Goal: Communication & Community: Participate in discussion

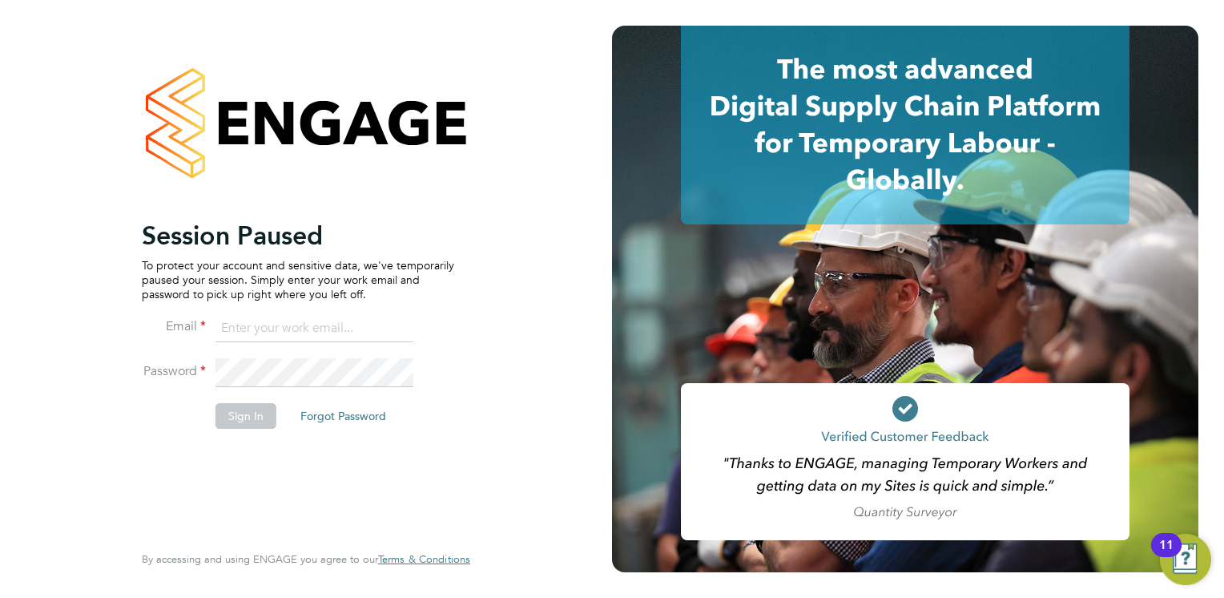
type input "Frank.Pocock@morganhunt.com"
click at [234, 418] on button "Sign In" at bounding box center [245, 416] width 61 height 26
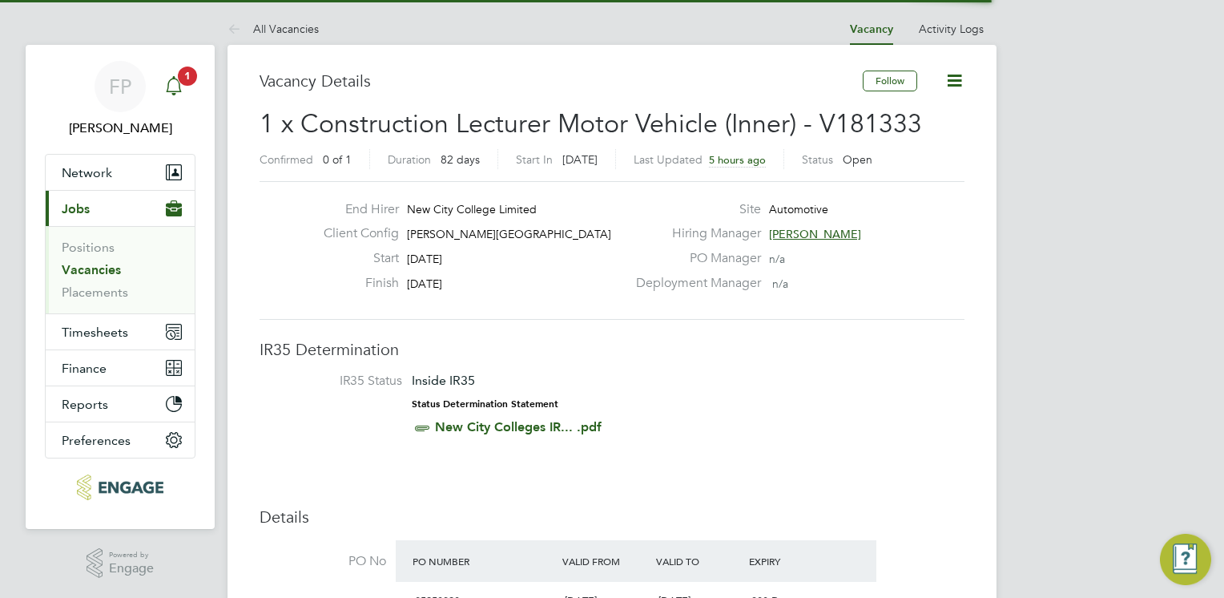
click at [182, 84] on app-alerts-badge "1" at bounding box center [187, 76] width 21 height 22
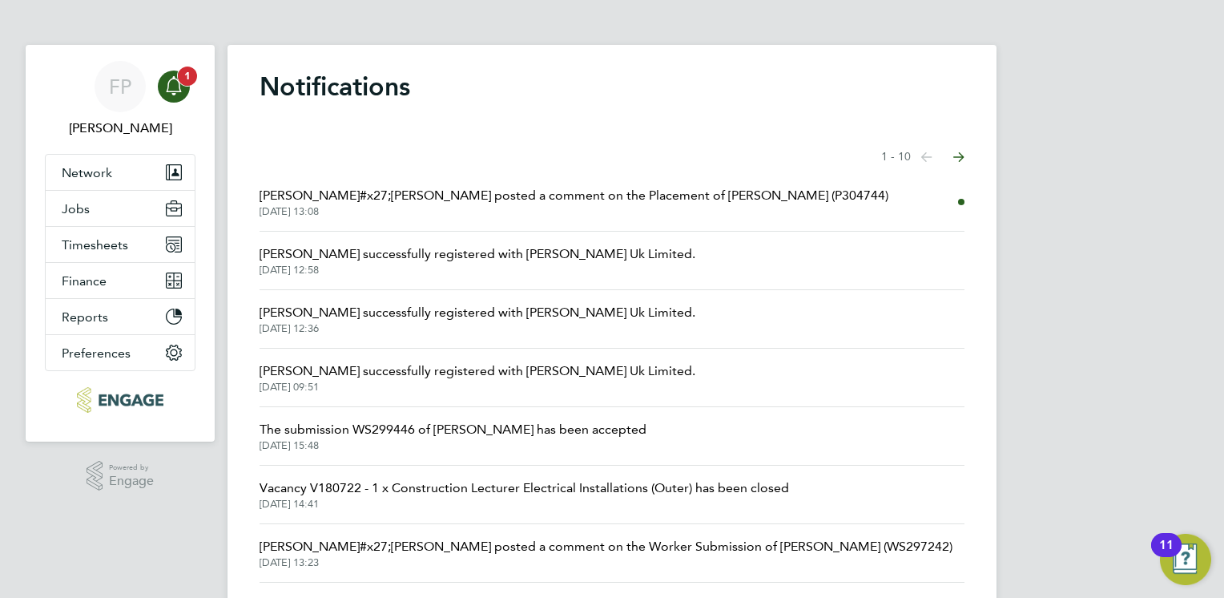
click at [181, 88] on icon "Main navigation" at bounding box center [173, 85] width 19 height 19
click at [110, 204] on button "Jobs" at bounding box center [120, 208] width 149 height 35
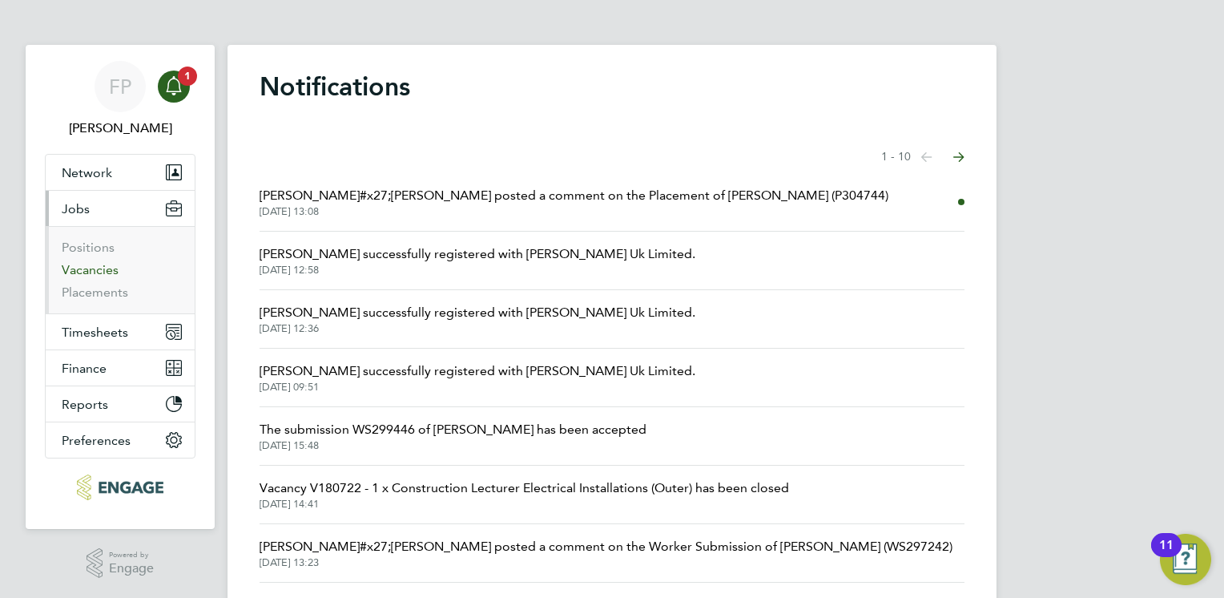
click at [97, 264] on link "Vacancies" at bounding box center [90, 269] width 57 height 15
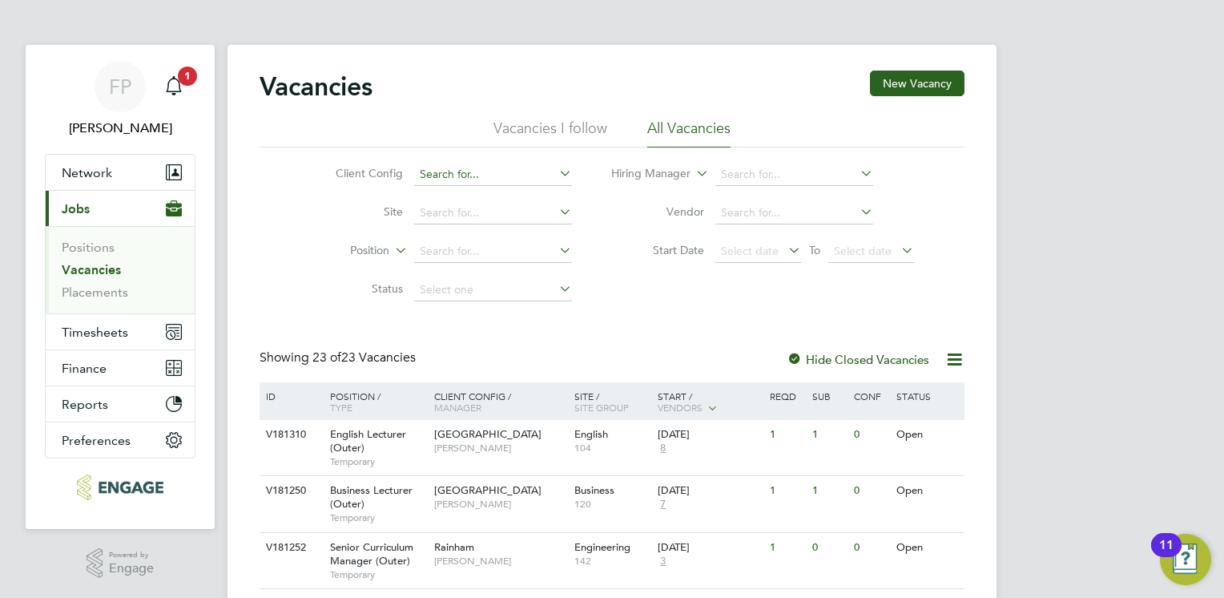
click at [437, 182] on input at bounding box center [493, 174] width 158 height 22
click at [510, 328] on li "[PERSON_NAME][GEOGRAPHIC_DATA]" at bounding box center [523, 327] width 220 height 22
type input "[PERSON_NAME][GEOGRAPHIC_DATA]"
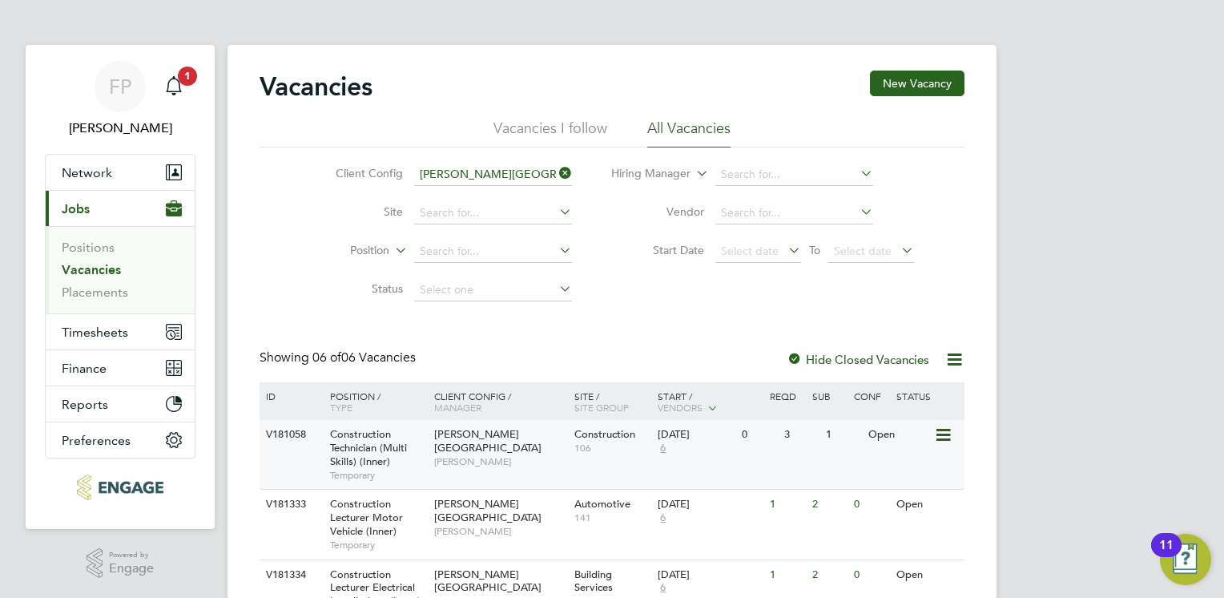
click at [424, 449] on div "Construction Technician (Multi Skills) (Inner) Temporary" at bounding box center [374, 454] width 112 height 69
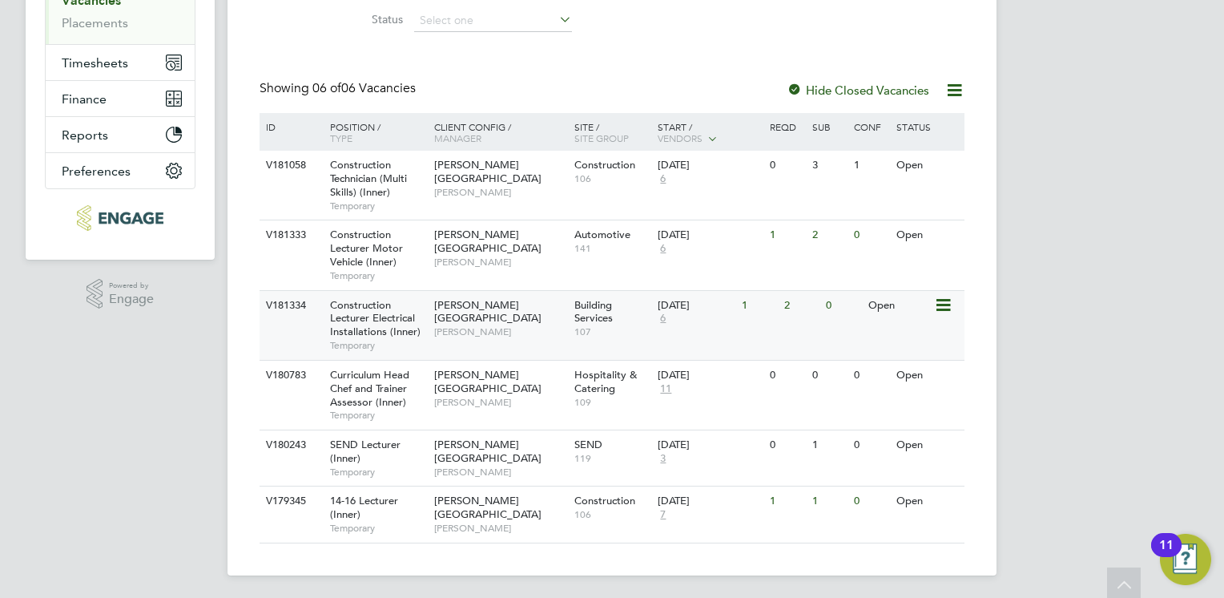
scroll to position [271, 0]
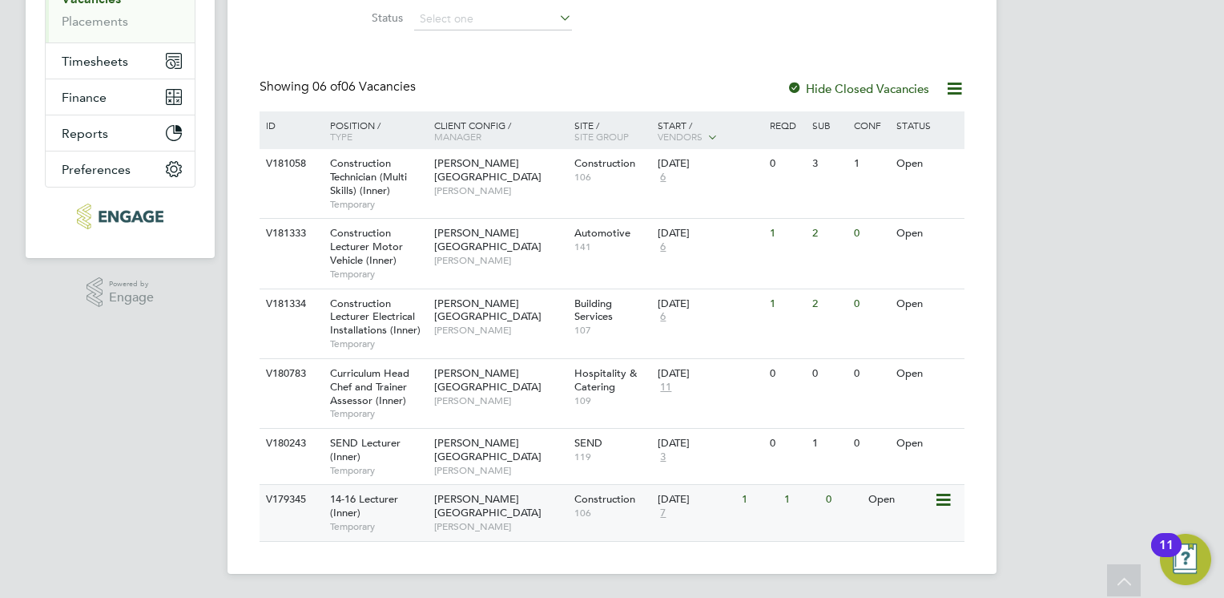
click at [585, 528] on div "V179345 14-16 Lecturer (Inner) Temporary Hackney Campus Nathan Morris Construct…" at bounding box center [612, 512] width 705 height 56
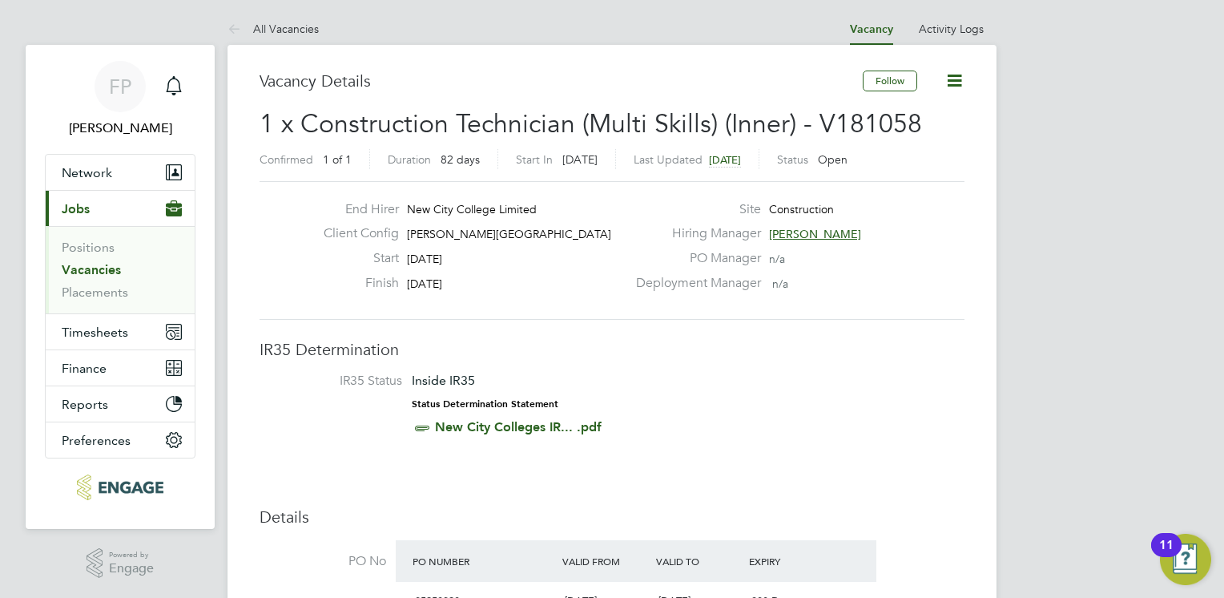
click at [953, 82] on icon at bounding box center [954, 80] width 20 height 20
click at [552, 95] on div "Vacancy Details" at bounding box center [561, 88] width 603 height 37
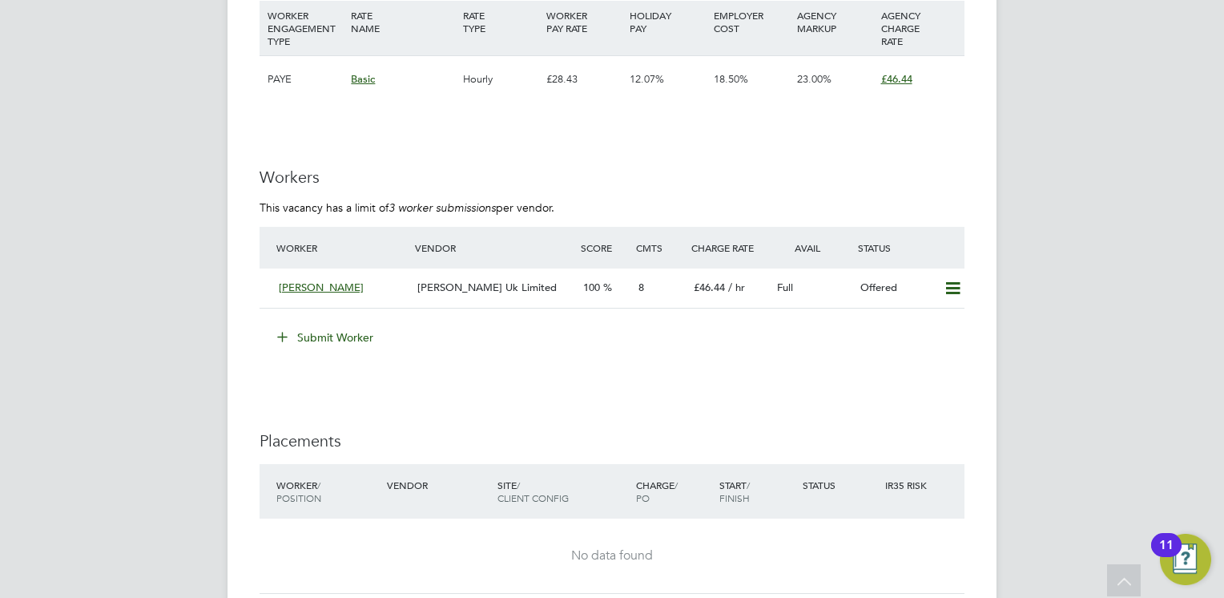
scroll to position [3044, 0]
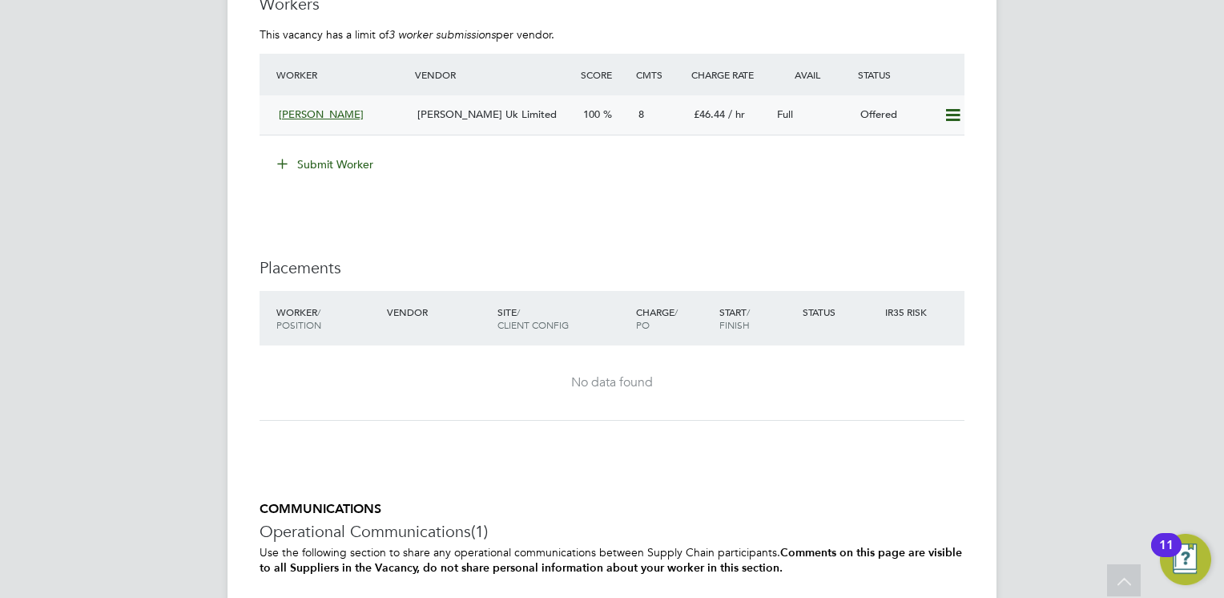
click at [953, 117] on icon at bounding box center [953, 115] width 20 height 13
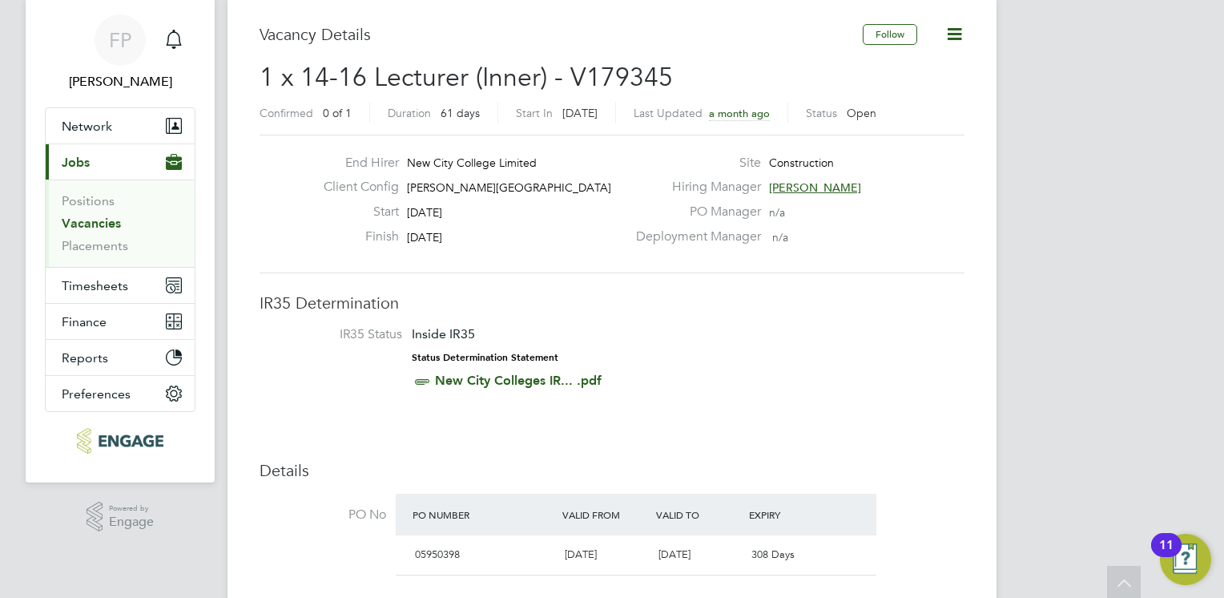
scroll to position [0, 0]
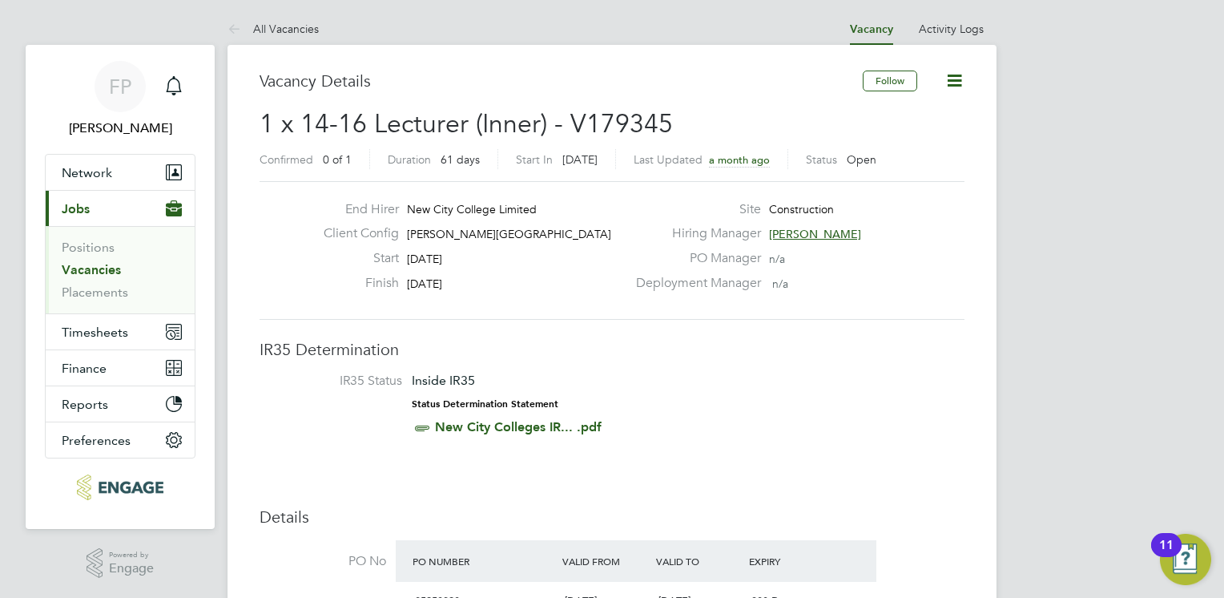
click at [955, 89] on icon at bounding box center [954, 80] width 20 height 20
click at [757, 107] on h2 "1 x 14-16 Lecturer (Inner) - V179345 Confirmed 0 of 1 Duration 61 days Start In…" at bounding box center [612, 140] width 705 height 67
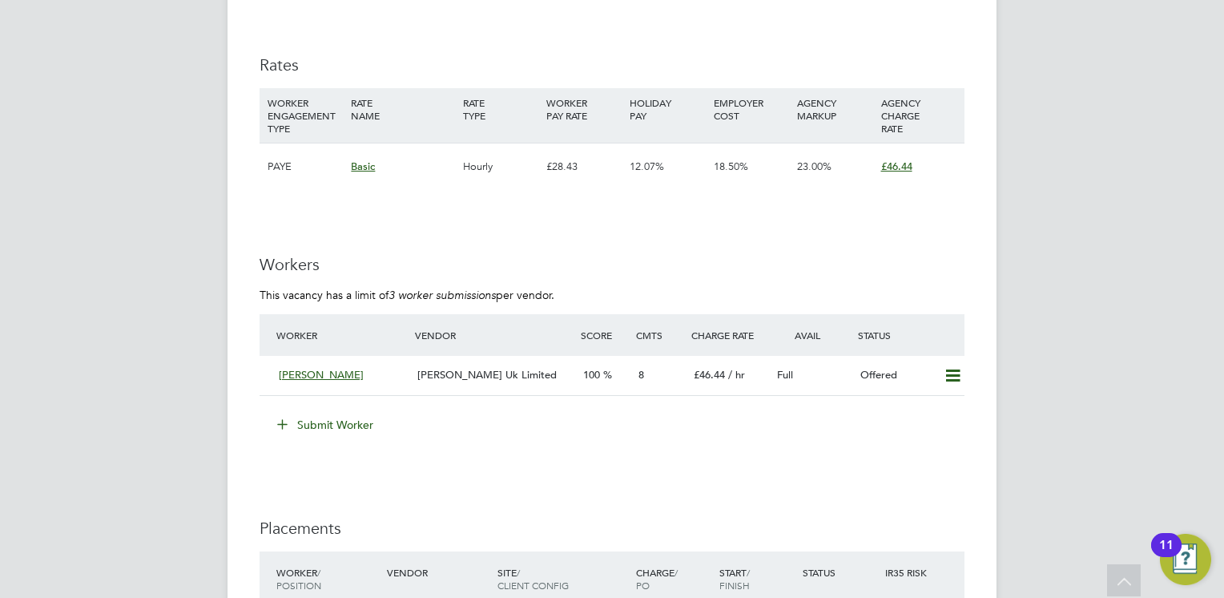
scroll to position [2884, 0]
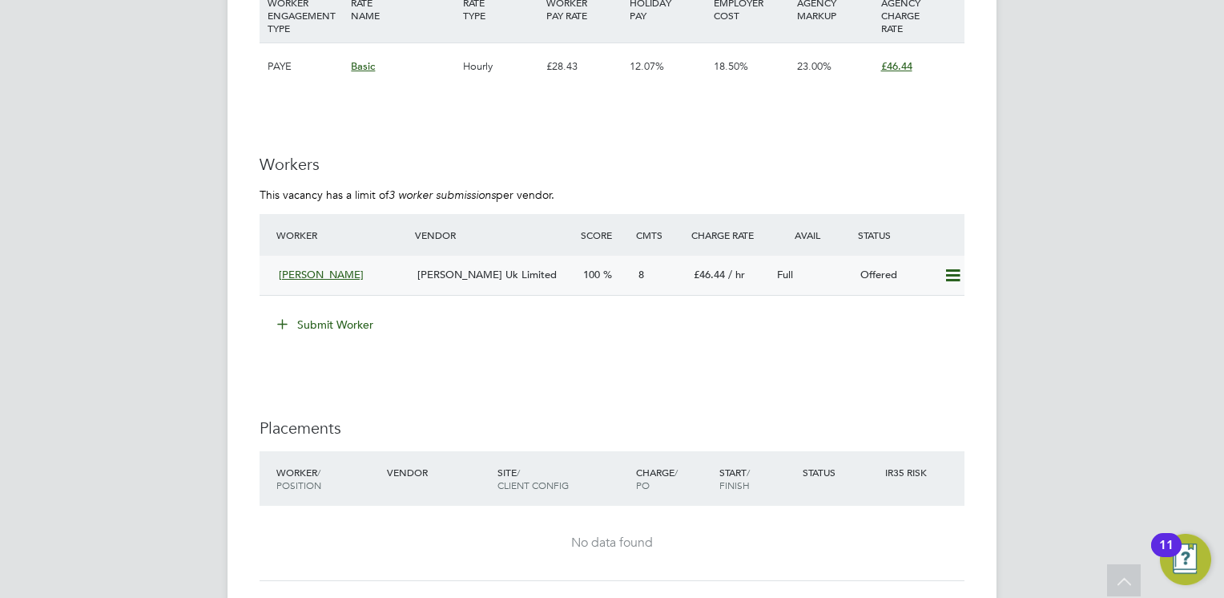
click at [953, 275] on icon at bounding box center [953, 275] width 20 height 13
click at [920, 309] on li "Confirm" at bounding box center [930, 309] width 61 height 22
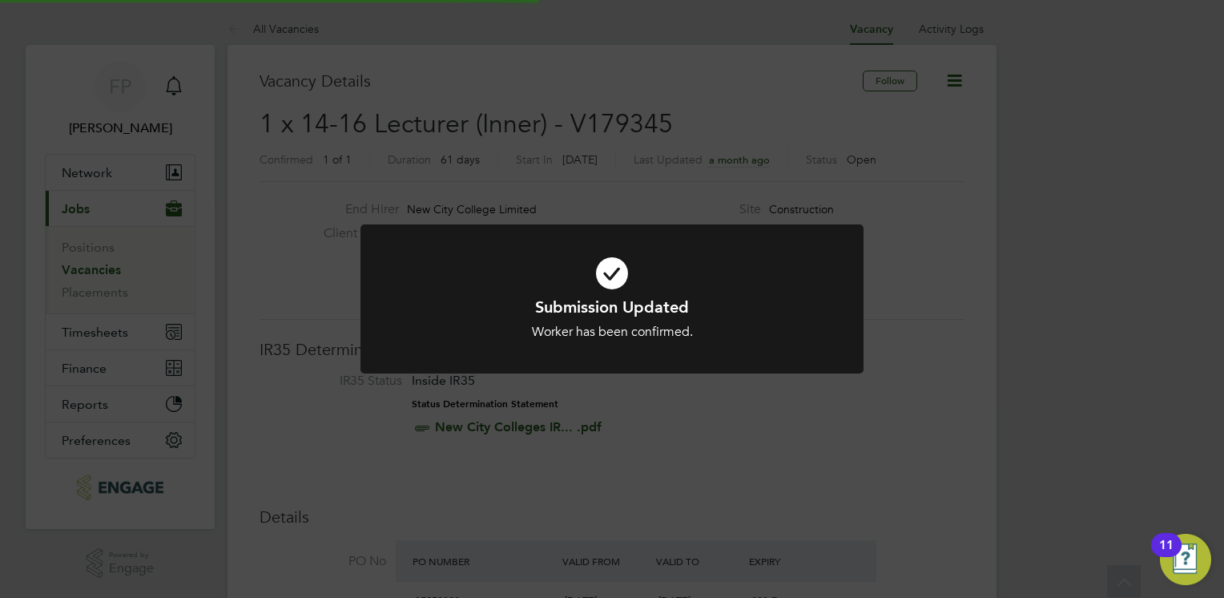
scroll to position [47, 112]
drag, startPoint x: 907, startPoint y: 211, endPoint x: 936, endPoint y: 117, distance: 98.3
click at [908, 200] on div "Submission Updated Worker has been confirmed. Cancel Okay" at bounding box center [612, 299] width 1224 height 598
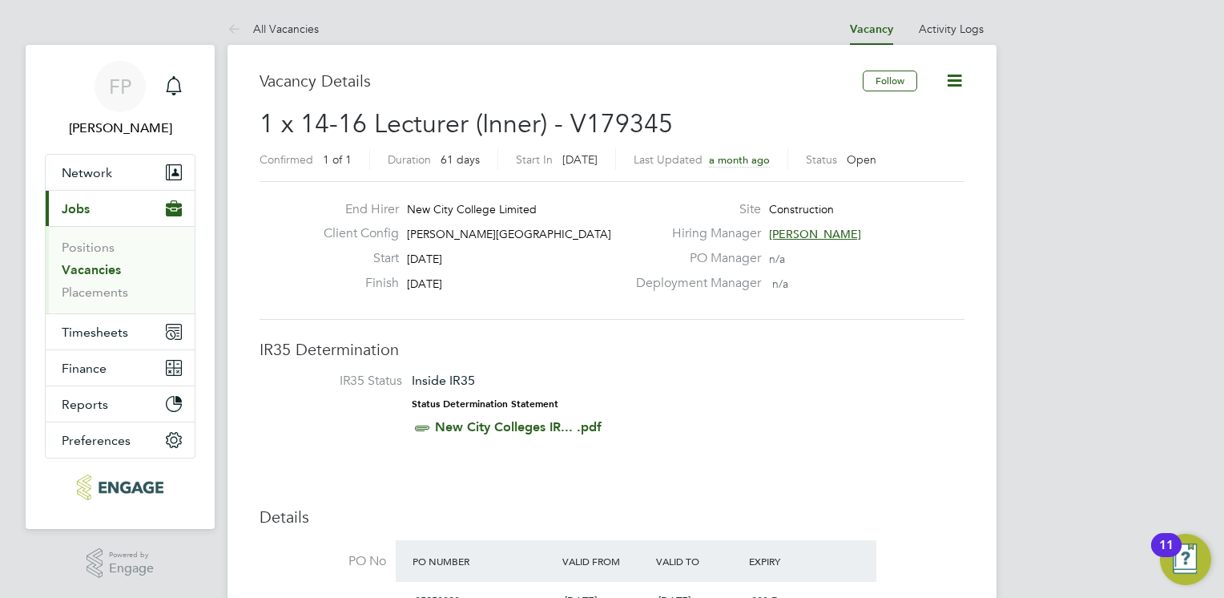
click at [952, 81] on icon at bounding box center [954, 80] width 20 height 20
click at [903, 143] on li "Update Status" at bounding box center [915, 141] width 93 height 22
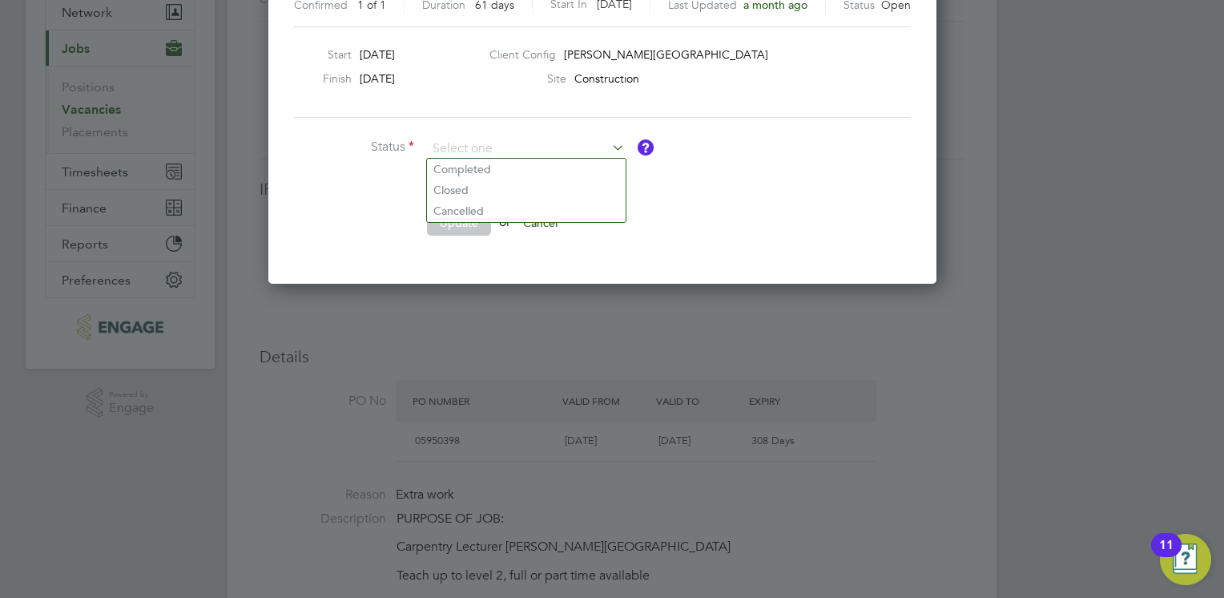
scroll to position [46, 0]
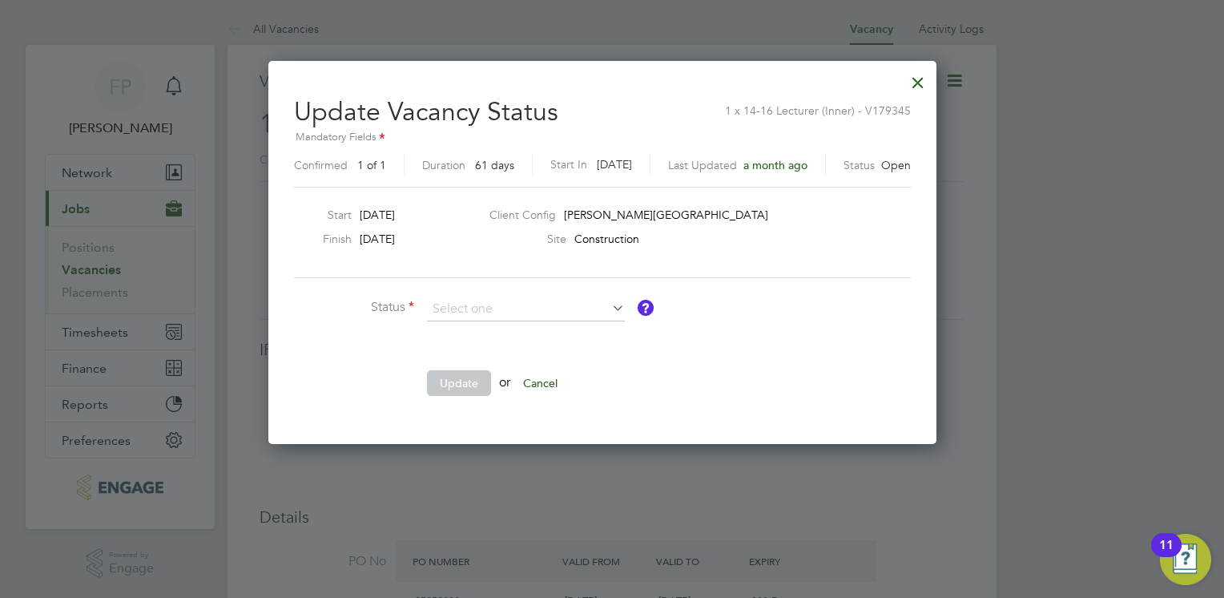
click at [896, 304] on ng-form "Status Comment Update or Cancel" at bounding box center [602, 354] width 617 height 115
drag, startPoint x: 977, startPoint y: 268, endPoint x: 1010, endPoint y: 181, distance: 92.5
click at [981, 255] on div at bounding box center [612, 299] width 1224 height 598
click at [932, 86] on div at bounding box center [918, 78] width 29 height 29
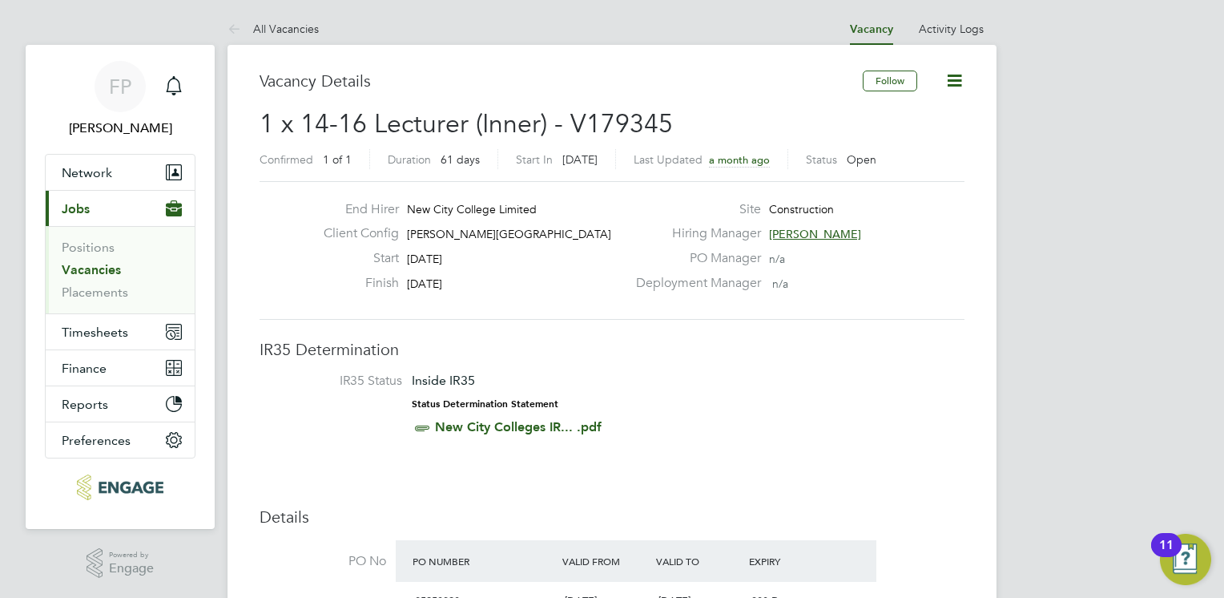
click at [91, 216] on button "Current page: Jobs" at bounding box center [120, 208] width 149 height 35
click at [965, 73] on icon at bounding box center [954, 80] width 20 height 20
click at [248, 30] on link "All Vacancies" at bounding box center [273, 29] width 91 height 14
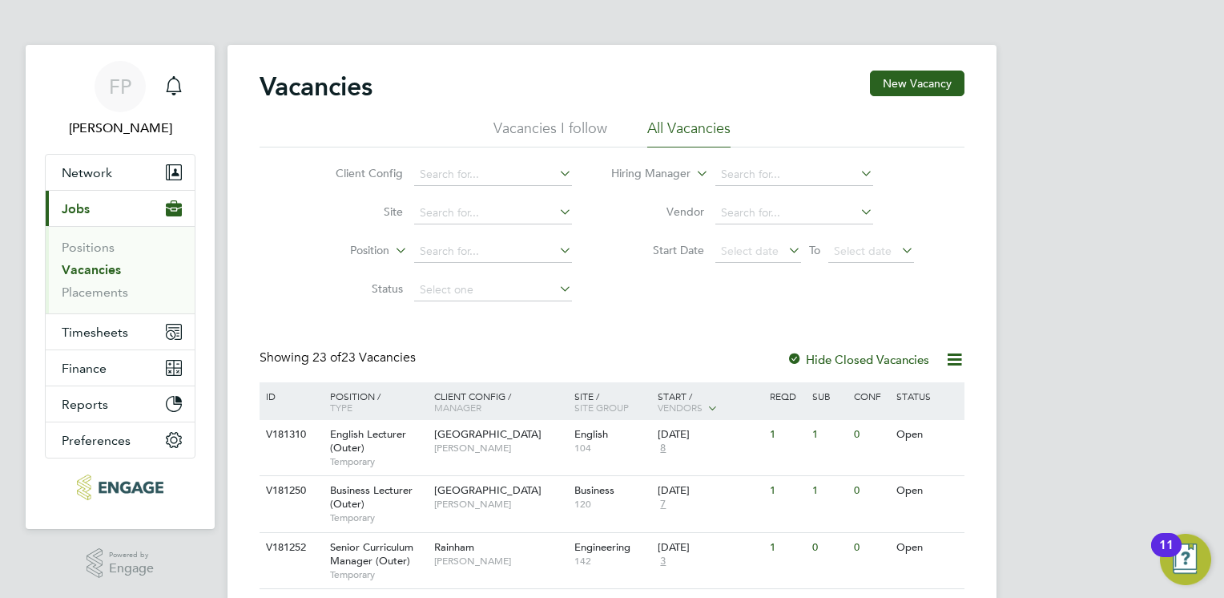
click at [483, 197] on li "Site" at bounding box center [441, 213] width 301 height 38
click at [479, 226] on li "Site" at bounding box center [441, 213] width 301 height 38
click at [456, 229] on li "Site" at bounding box center [441, 213] width 301 height 38
click at [457, 203] on input at bounding box center [493, 213] width 158 height 22
click at [464, 180] on input at bounding box center [493, 174] width 158 height 22
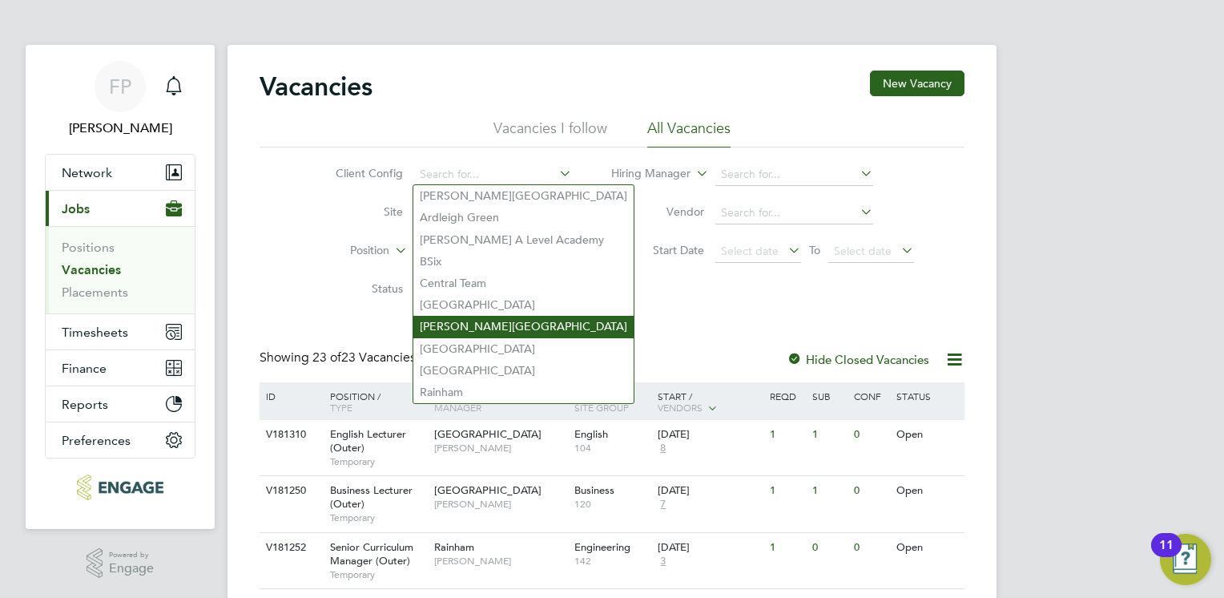
click at [491, 332] on li "[PERSON_NAME][GEOGRAPHIC_DATA]" at bounding box center [523, 327] width 220 height 22
type input "[PERSON_NAME][GEOGRAPHIC_DATA]"
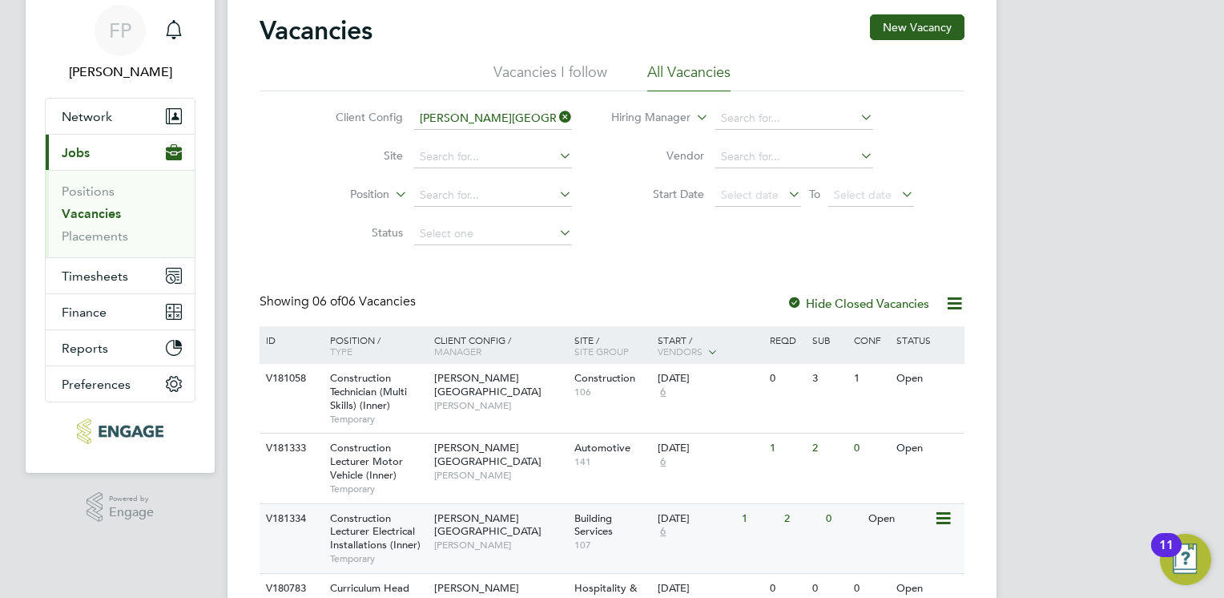
scroll to position [271, 0]
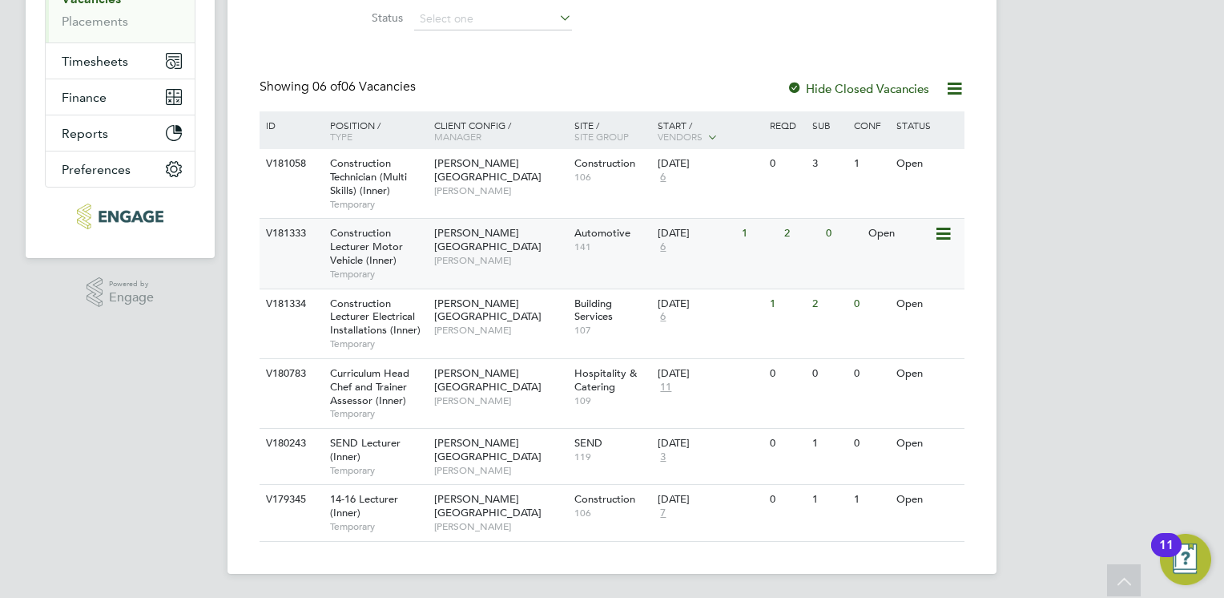
click at [517, 254] on span "[PERSON_NAME]" at bounding box center [500, 260] width 132 height 13
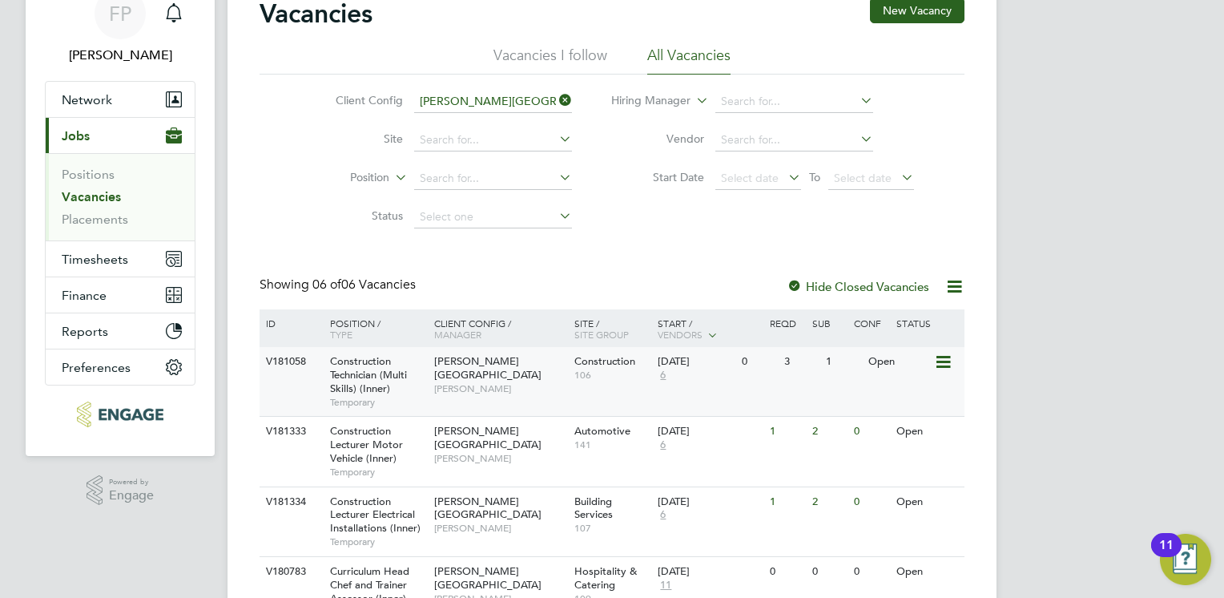
scroll to position [160, 0]
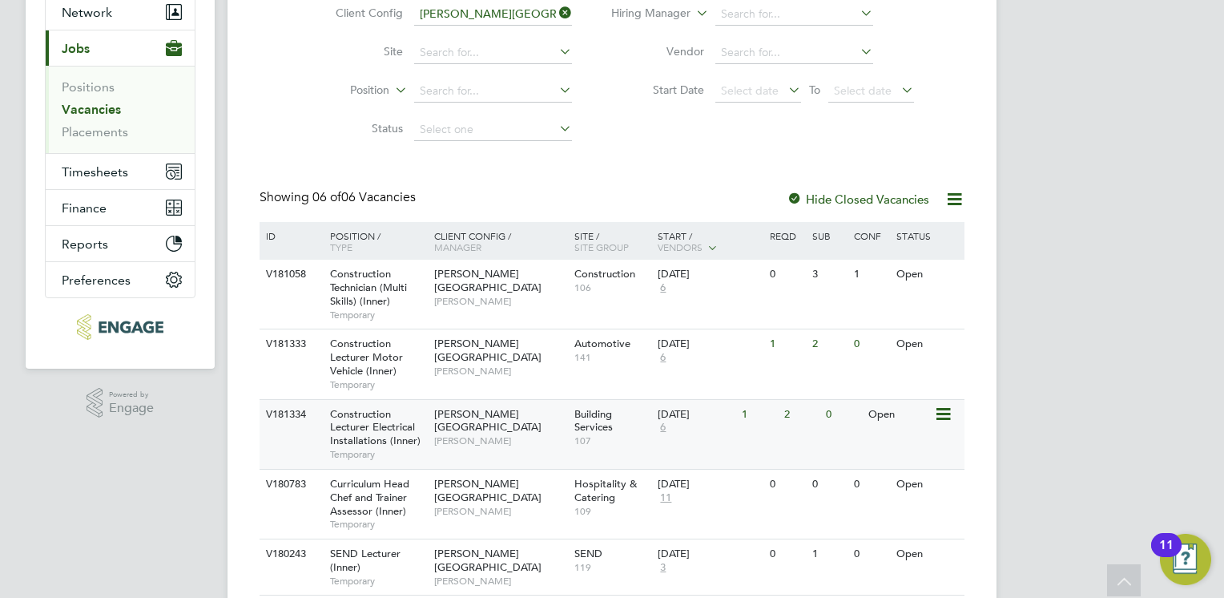
click at [634, 437] on span "107" at bounding box center [612, 440] width 76 height 13
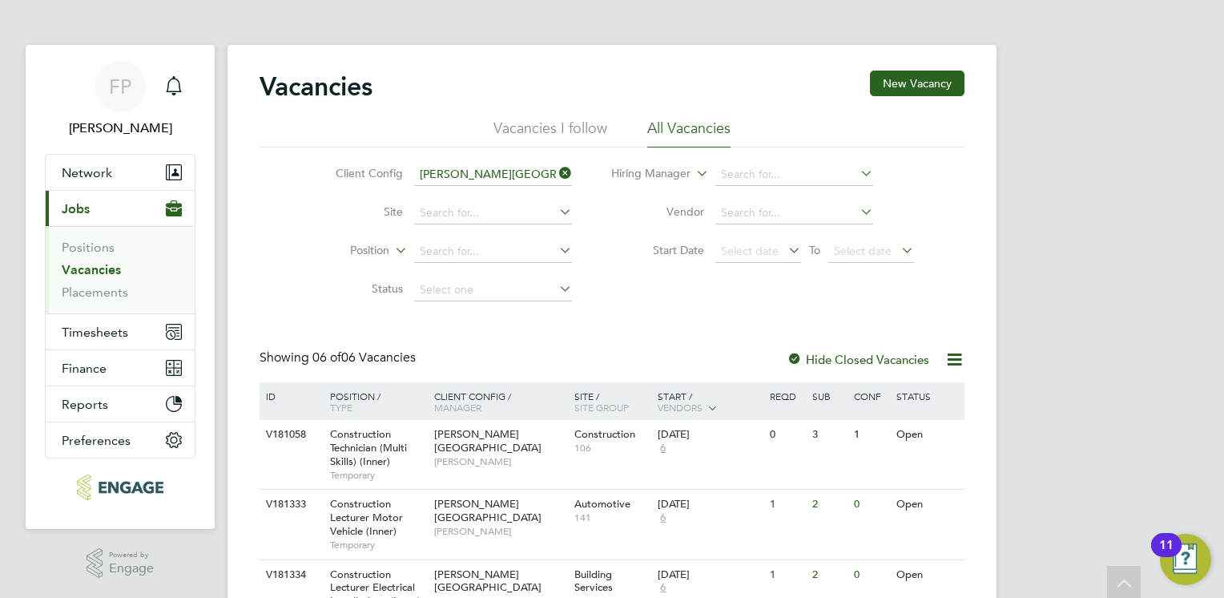
scroll to position [0, 0]
click at [171, 89] on icon "Main navigation" at bounding box center [173, 85] width 19 height 19
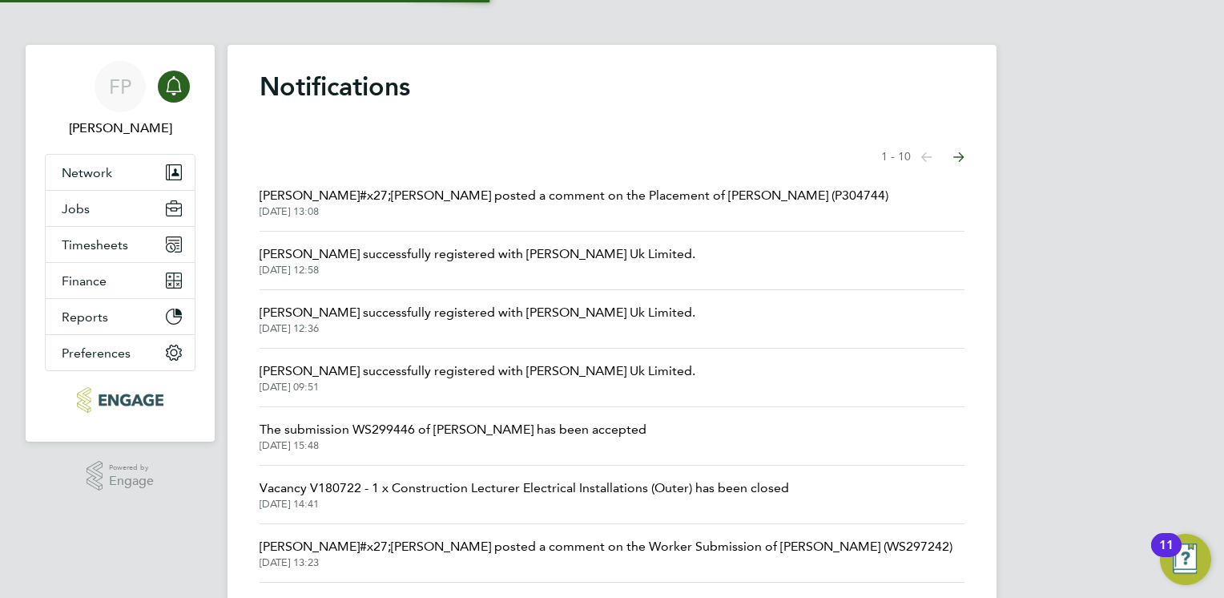
click at [484, 194] on span "[PERSON_NAME]#x27;[PERSON_NAME] posted a comment on the Placement of [PERSON_NA…" at bounding box center [574, 195] width 629 height 19
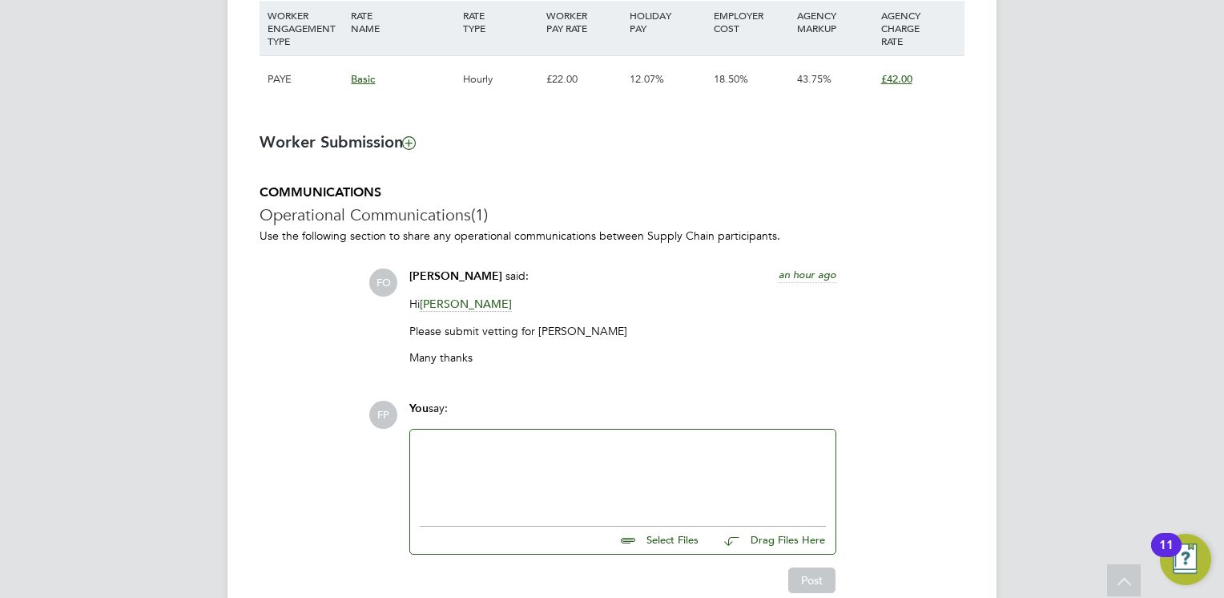
scroll to position [1248, 0]
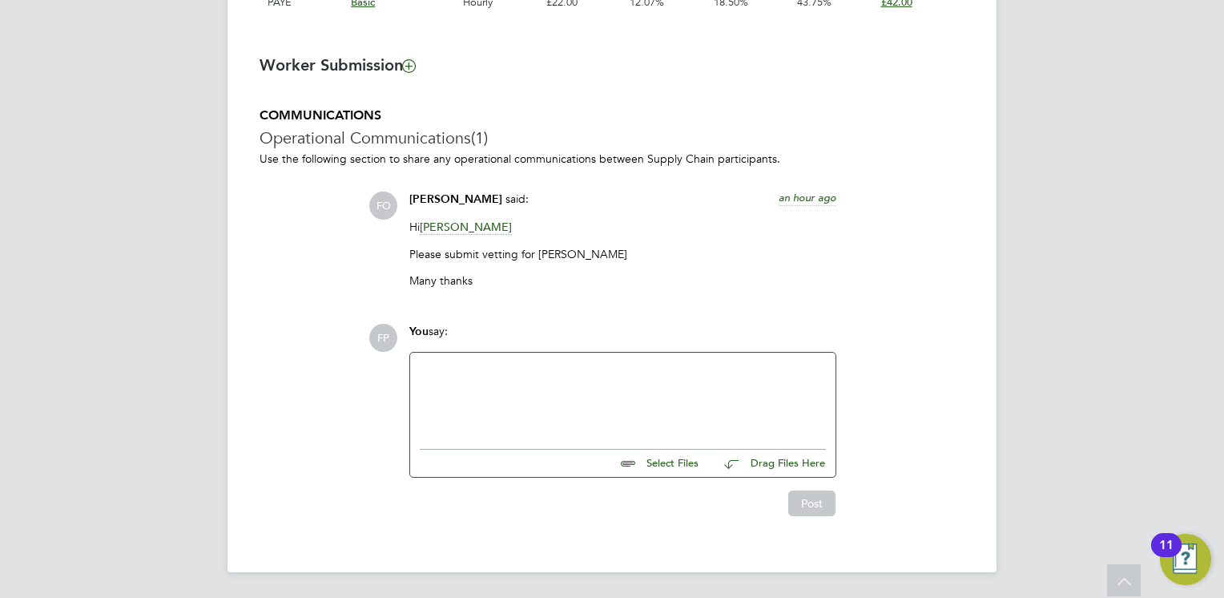
click at [687, 463] on input "file" at bounding box center [706, 460] width 240 height 22
type input "C:\fakepath\NCC Vetting form Saif Khan.docx"
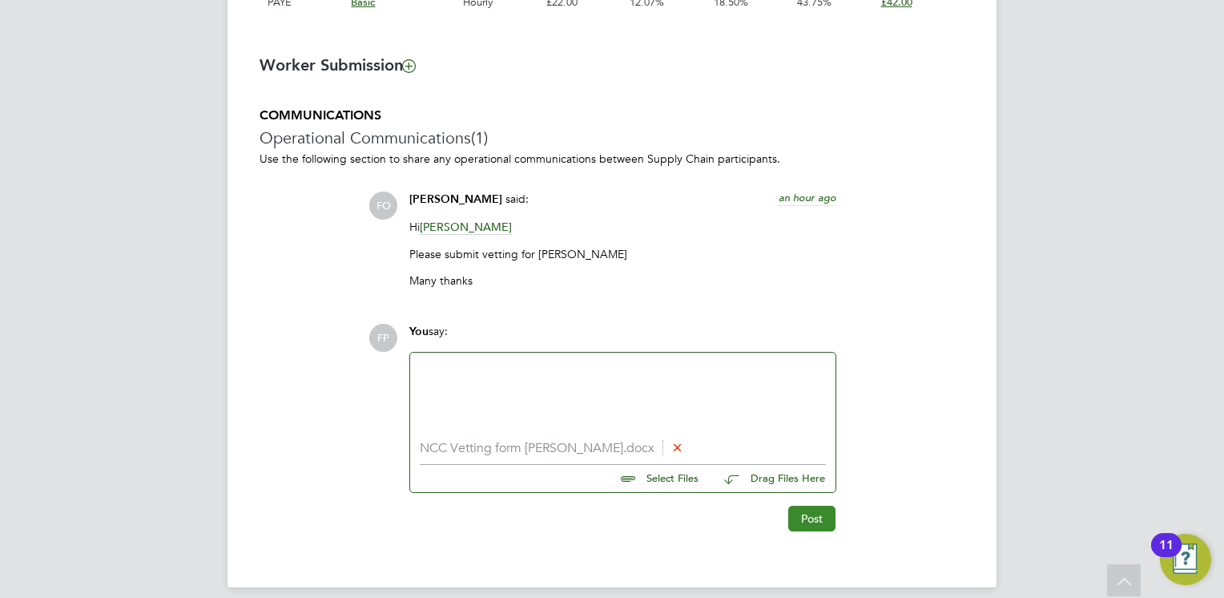
click at [814, 524] on button "Post" at bounding box center [811, 518] width 47 height 26
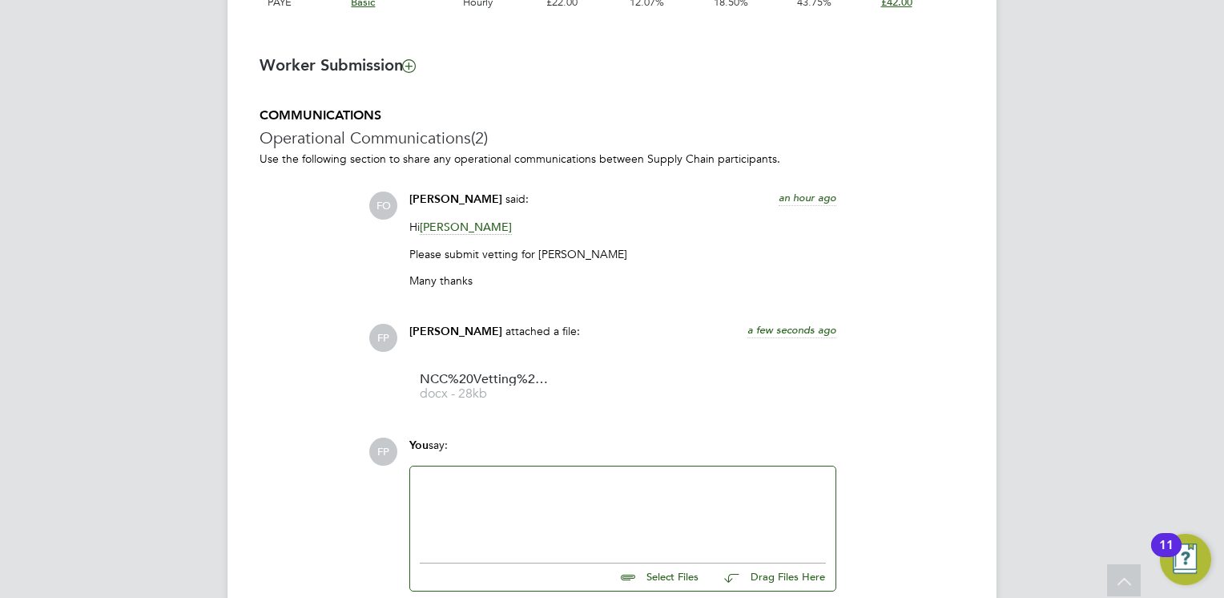
click at [686, 575] on input "file" at bounding box center [706, 574] width 240 height 22
type input "C:\fakepath\NCC Vetting form Saif Khan.docx"
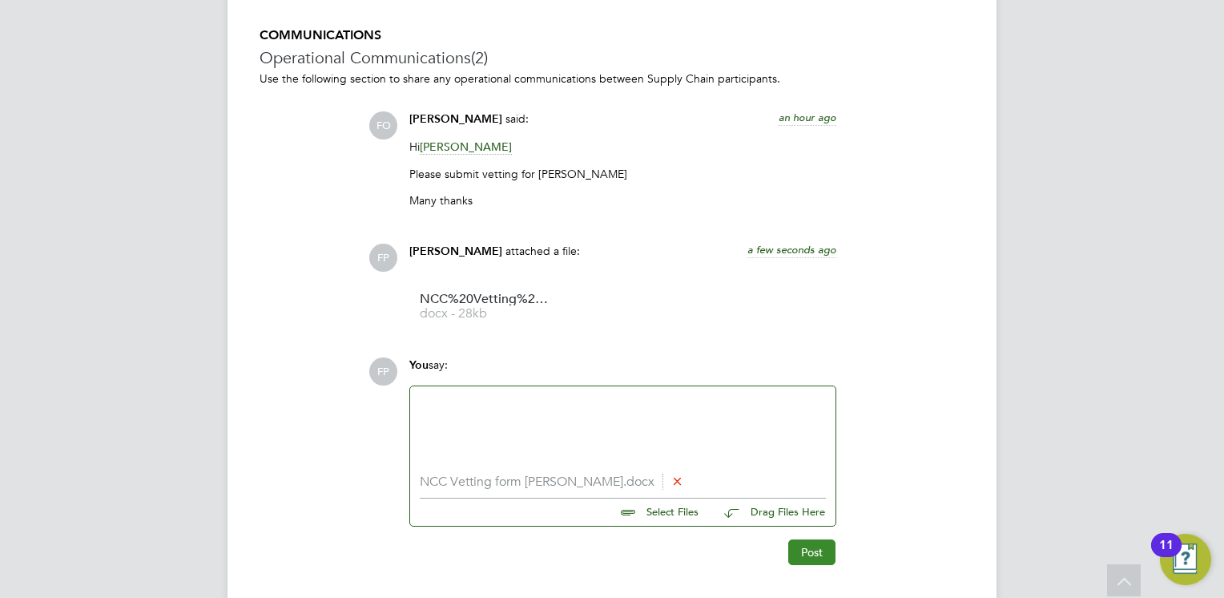
click at [818, 552] on button "Post" at bounding box center [811, 552] width 47 height 26
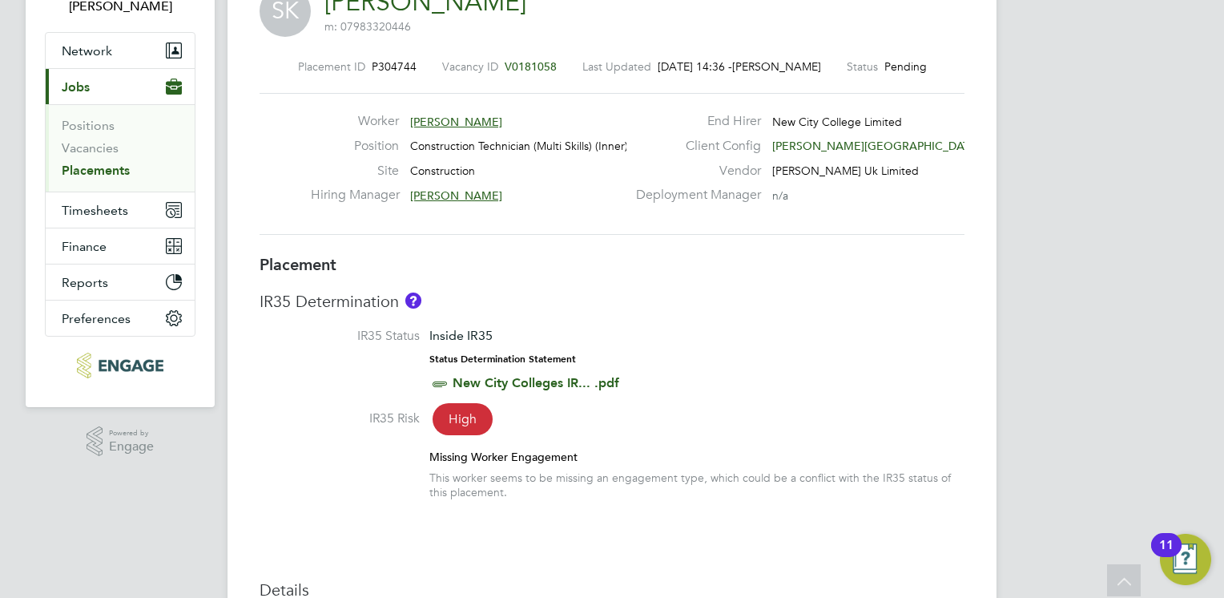
scroll to position [0, 0]
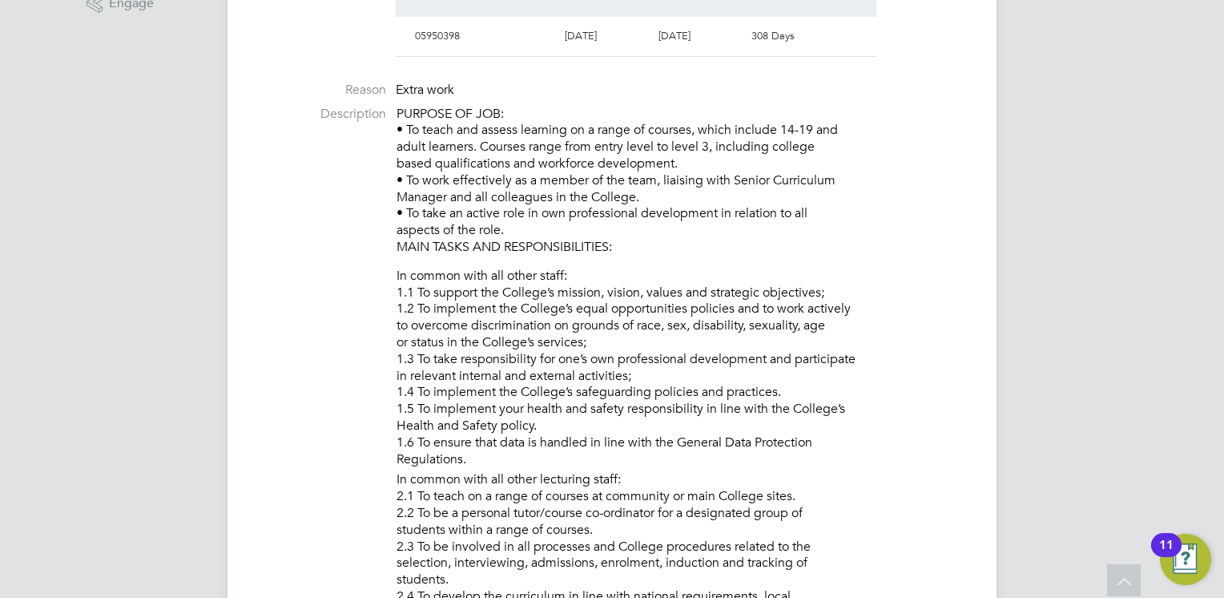
scroll to position [641, 0]
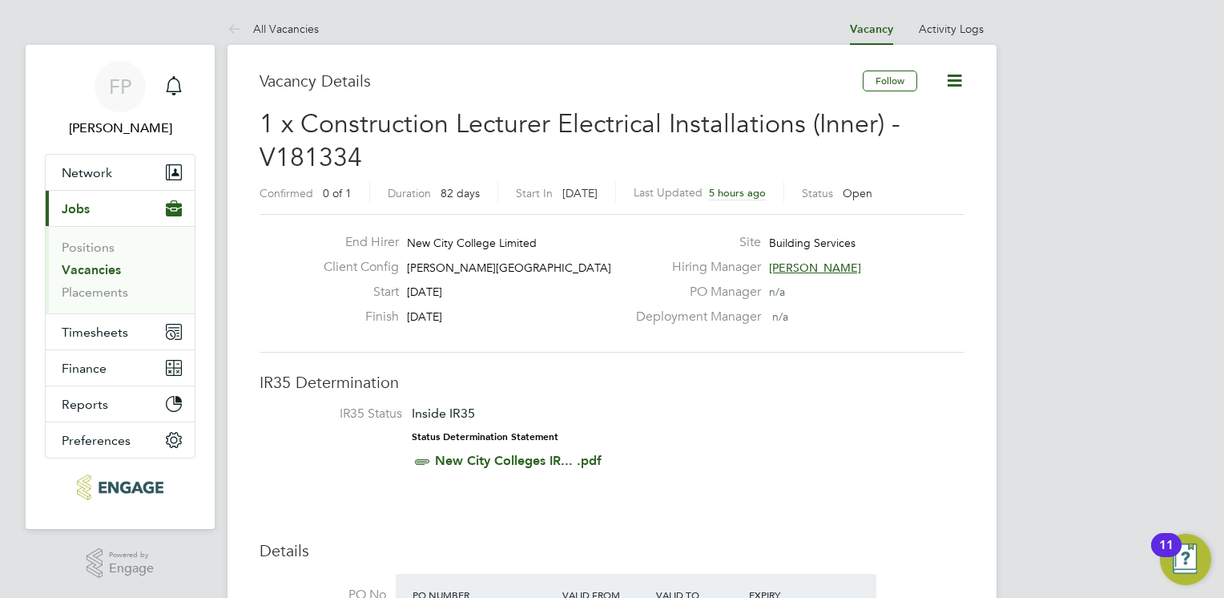
click at [240, 30] on icon at bounding box center [238, 30] width 20 height 20
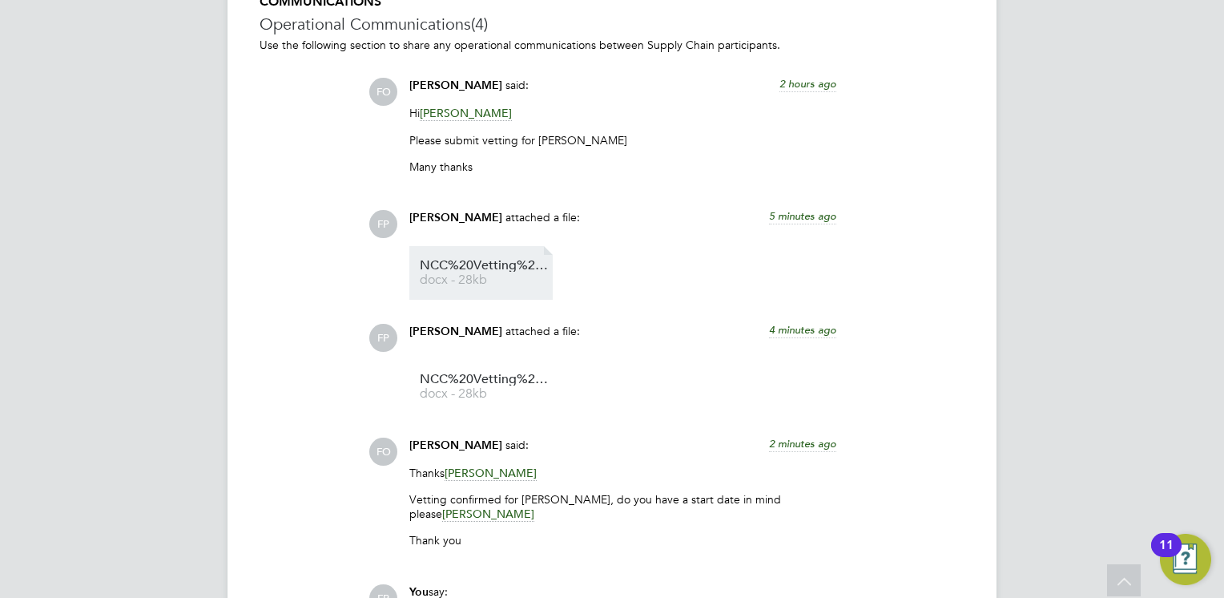
scroll to position [1602, 0]
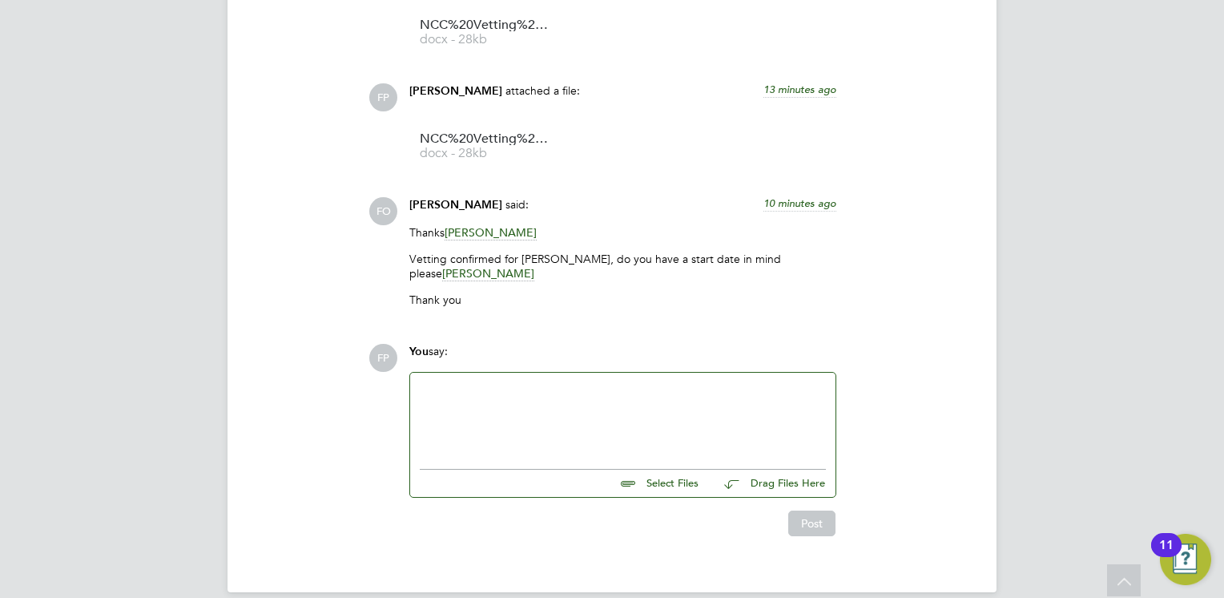
click at [489, 396] on div at bounding box center [623, 416] width 406 height 69
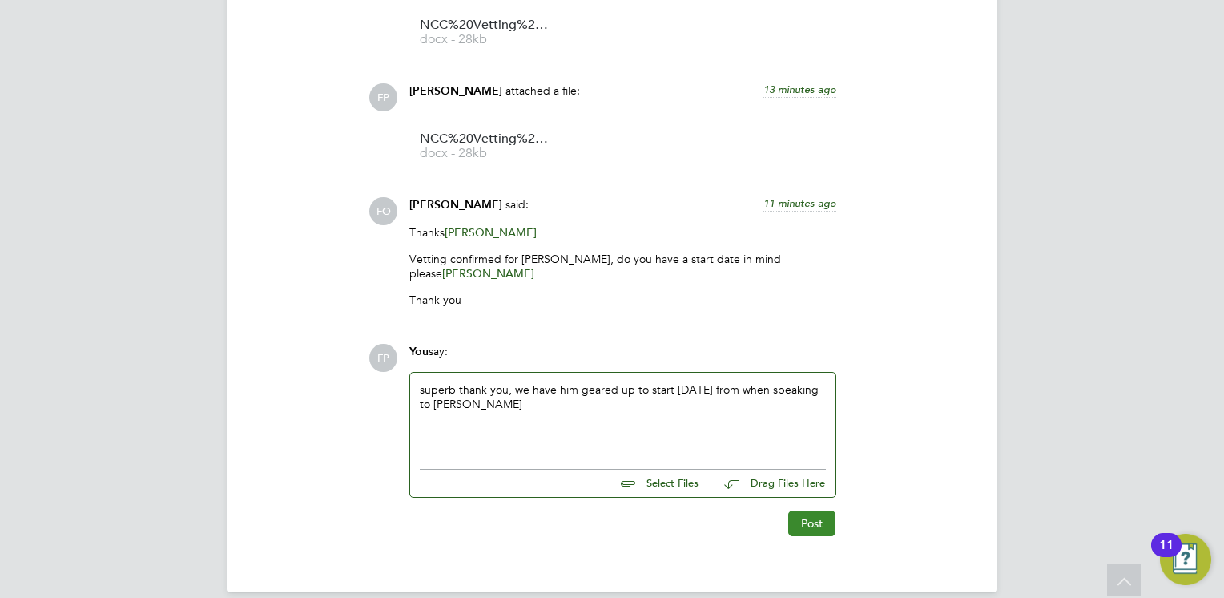
click at [803, 536] on button "Post" at bounding box center [811, 523] width 47 height 26
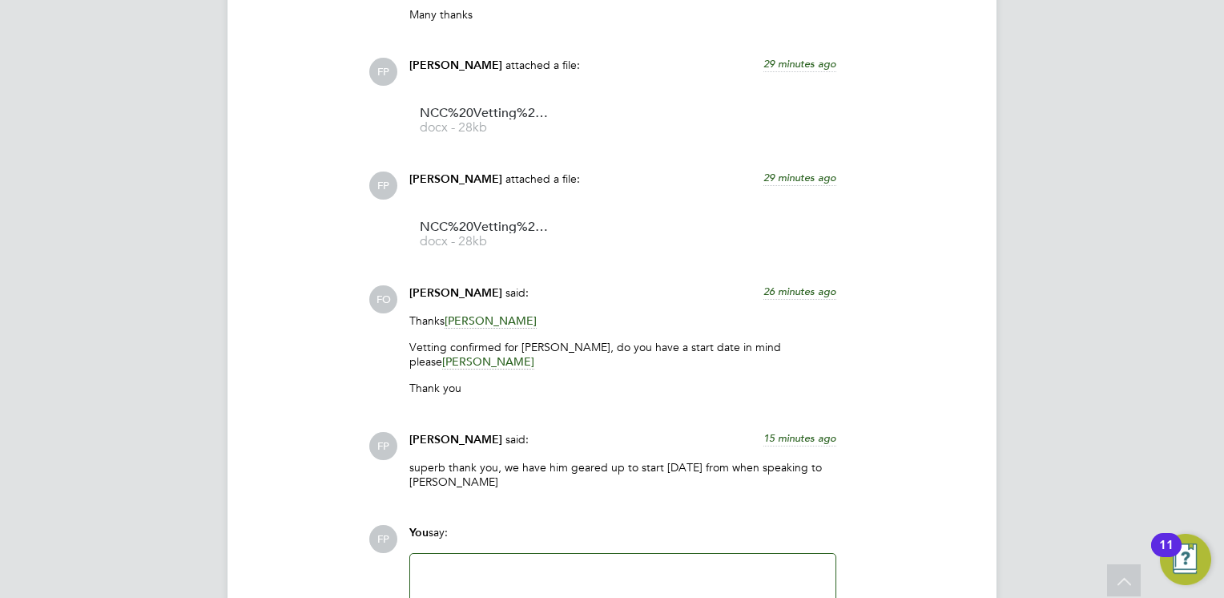
scroll to position [1395, 0]
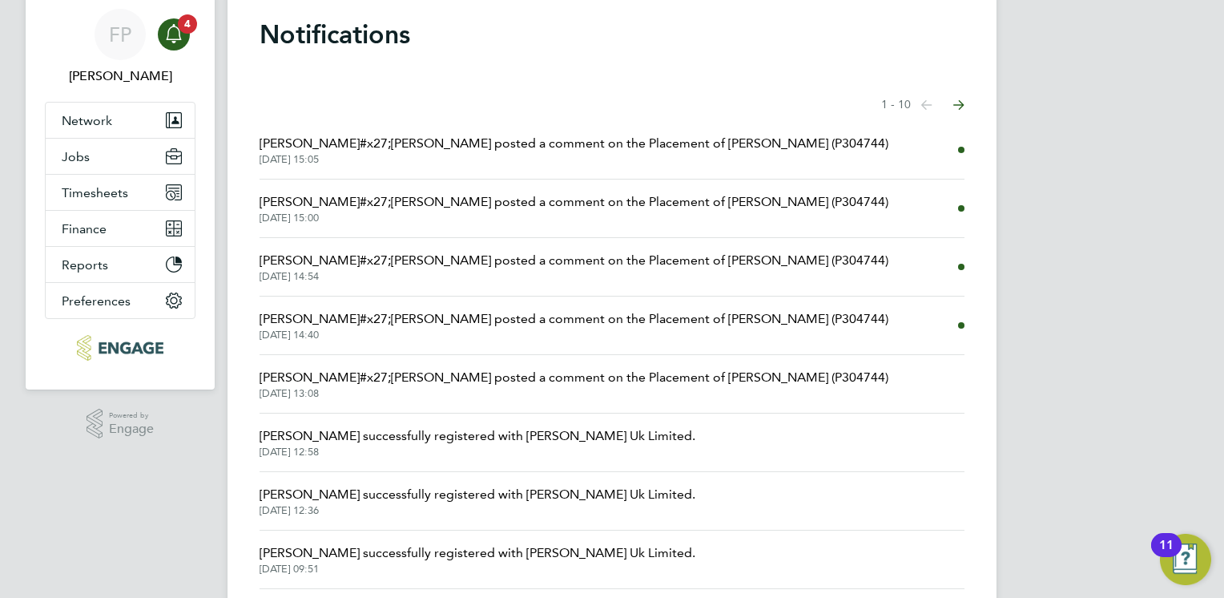
scroll to position [80, 0]
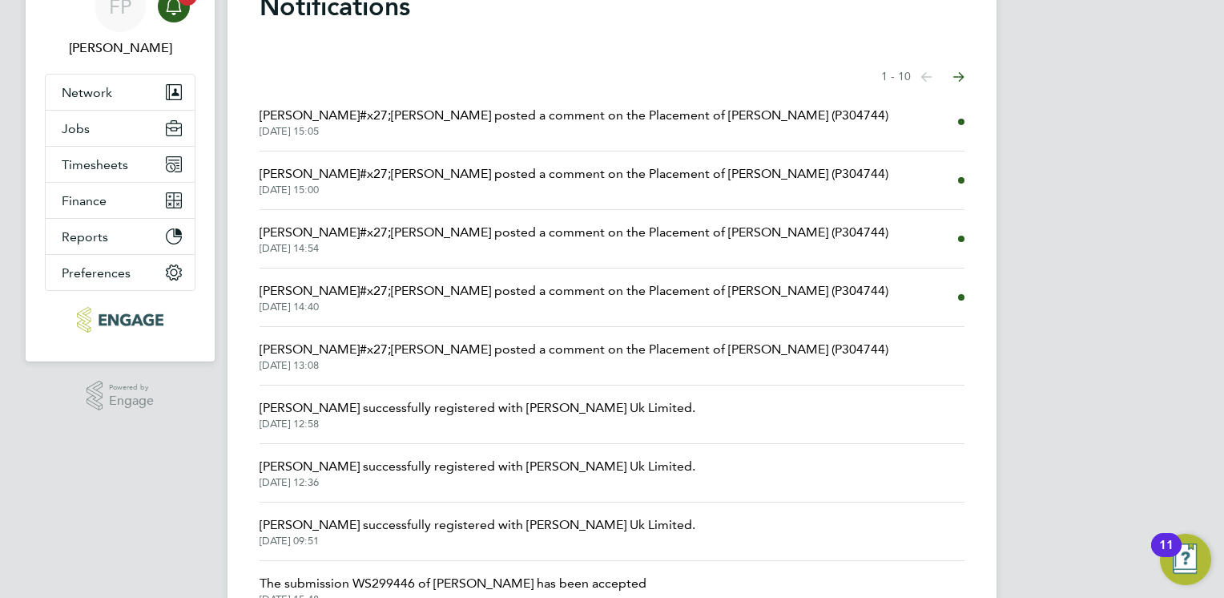
click at [480, 354] on span "[PERSON_NAME]#x27;[PERSON_NAME] posted a comment on the Placement of [PERSON_NA…" at bounding box center [574, 349] width 629 height 19
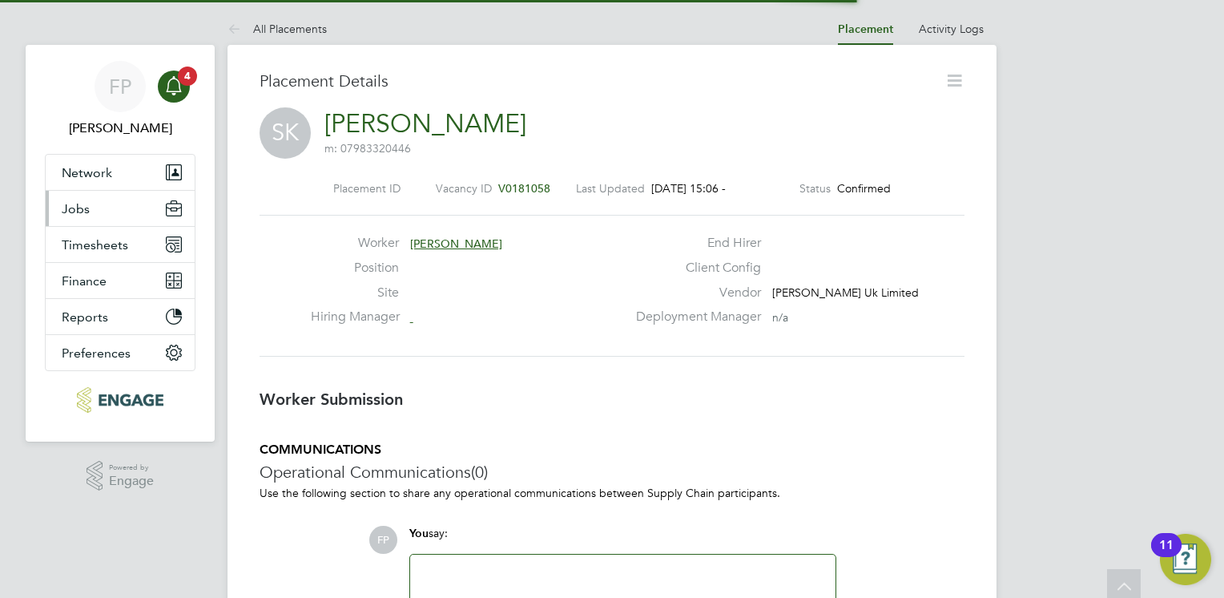
scroll to position [8, 7]
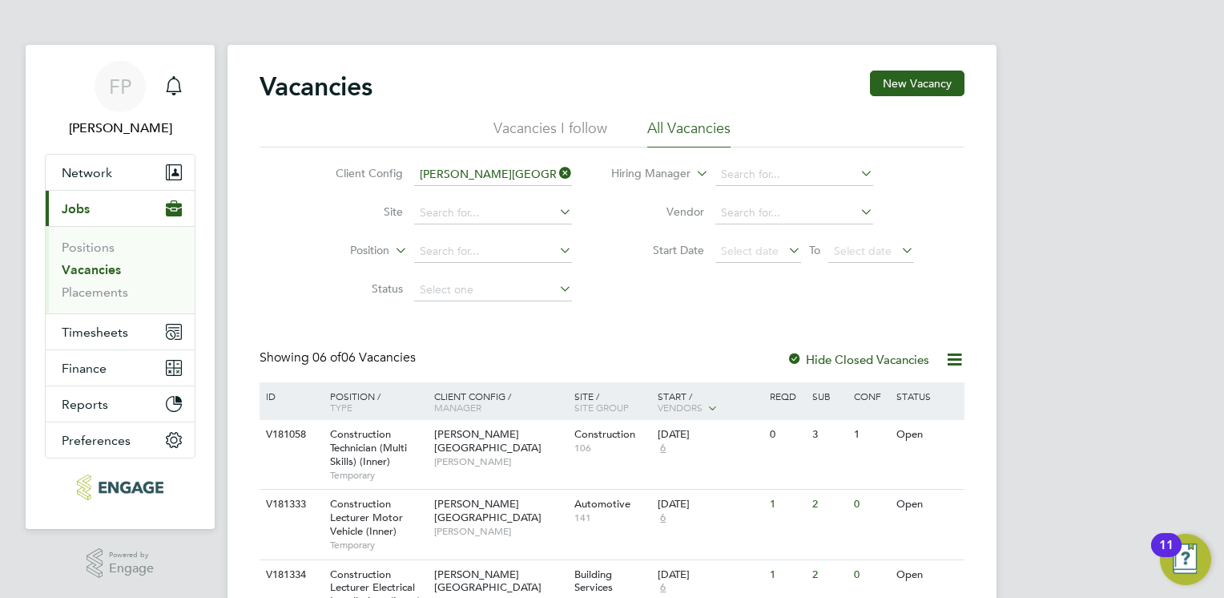
drag, startPoint x: 477, startPoint y: 441, endPoint x: 456, endPoint y: 383, distance: 61.3
click at [104, 276] on link "Vacancies" at bounding box center [91, 269] width 59 height 15
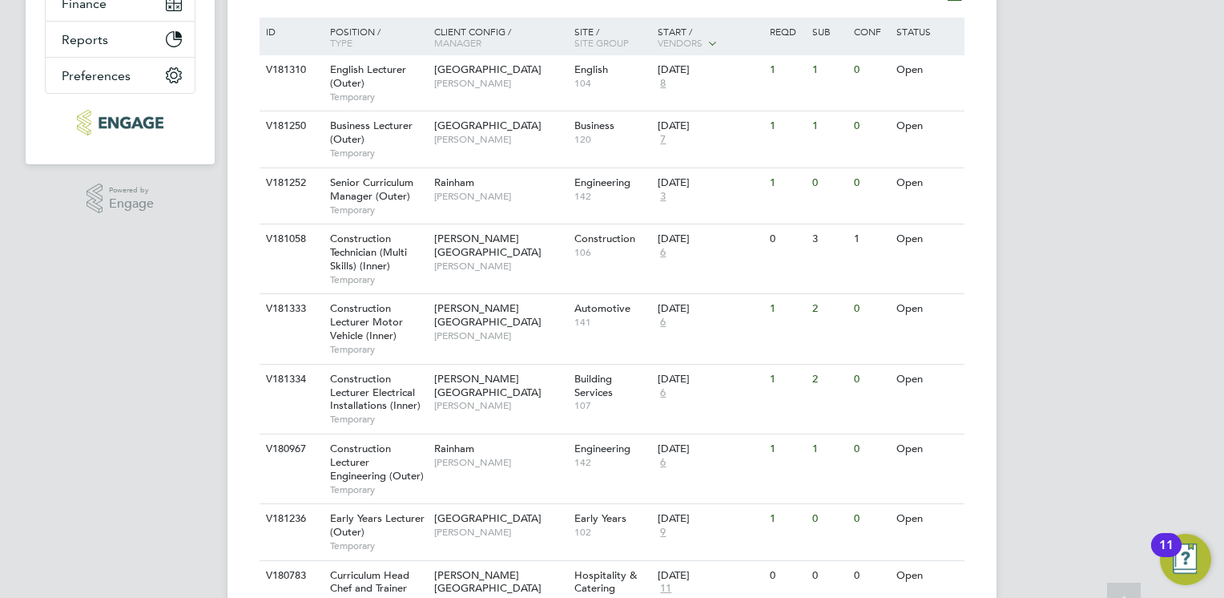
scroll to position [481, 0]
